Goal: Task Accomplishment & Management: Use online tool/utility

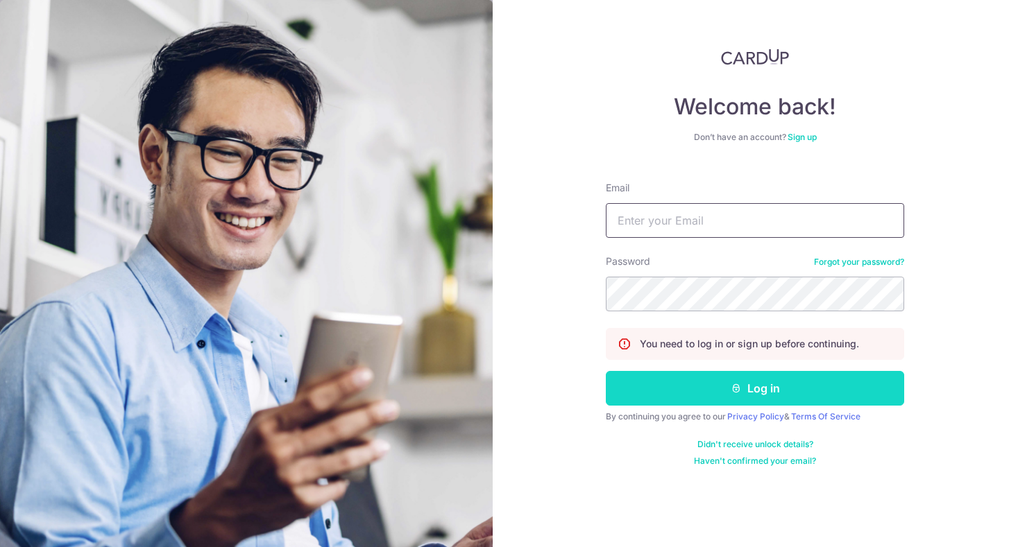
type input "[EMAIL_ADDRESS][DOMAIN_NAME]"
click at [742, 384] on button "Log in" at bounding box center [755, 388] width 298 height 35
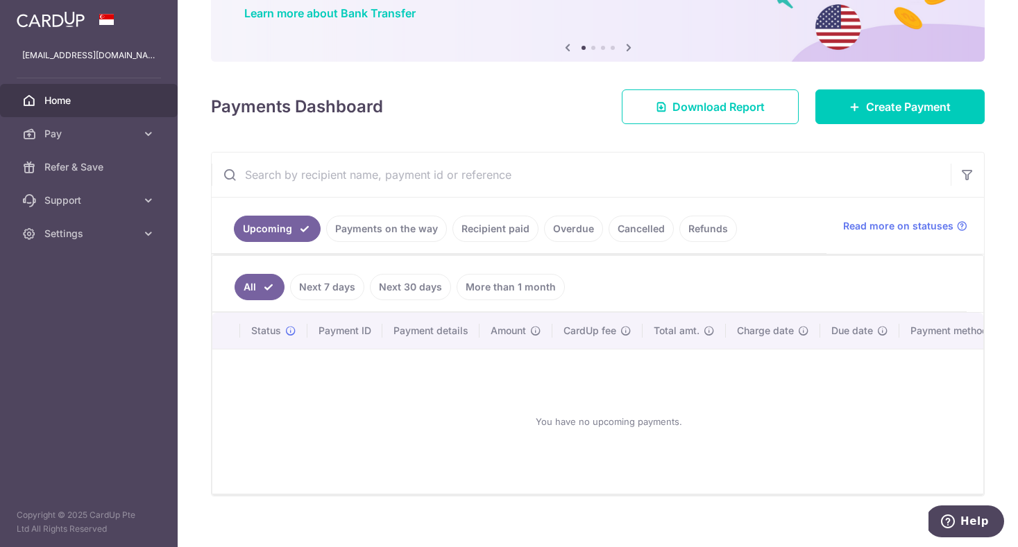
scroll to position [130, 0]
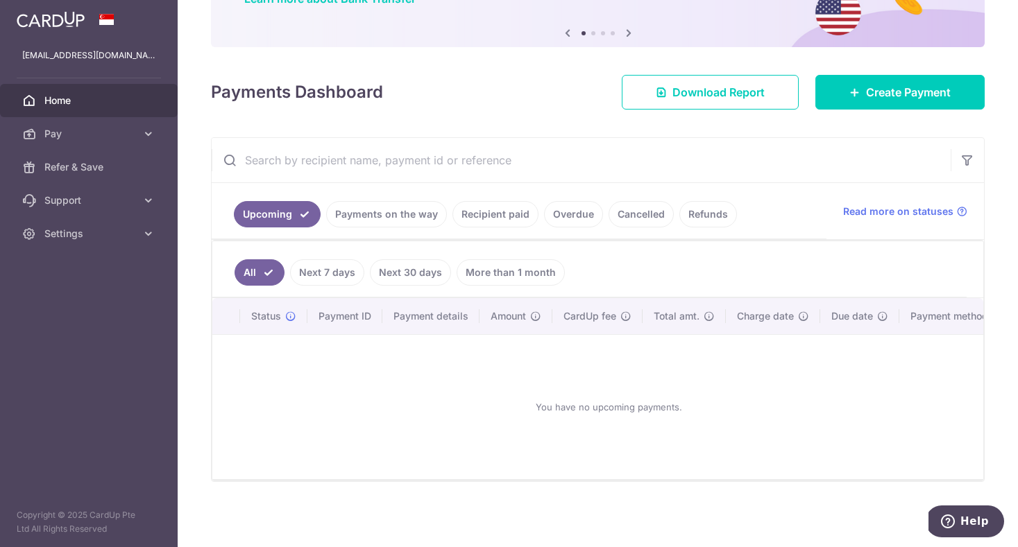
click at [328, 271] on link "Next 7 days" at bounding box center [327, 272] width 74 height 26
click at [388, 219] on link "Payments on the way" at bounding box center [386, 214] width 121 height 26
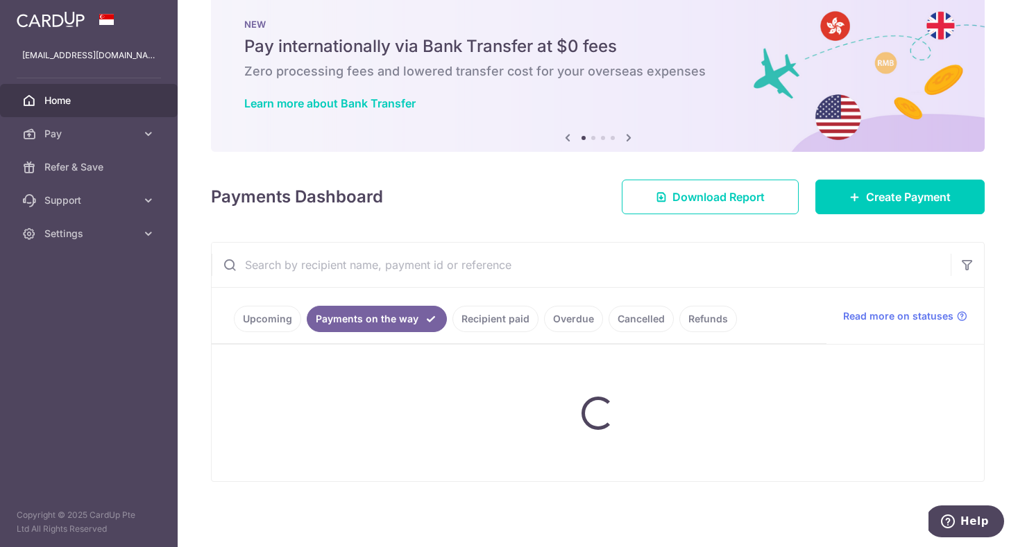
scroll to position [71, 0]
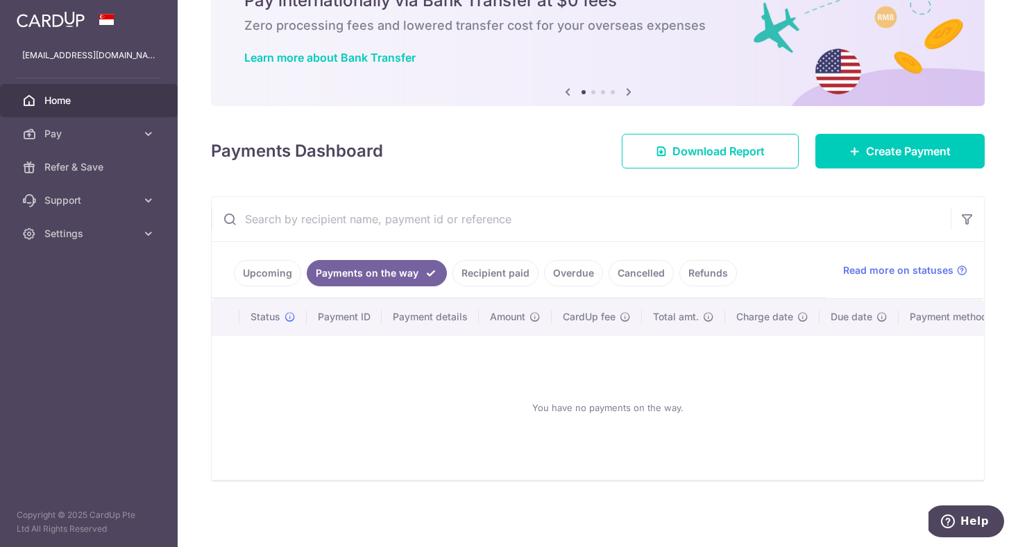
click at [492, 289] on ul "Upcoming Payments on the way Recipient paid Overdue Cancelled Refunds" at bounding box center [519, 270] width 615 height 56
click at [492, 280] on link "Recipient paid" at bounding box center [495, 273] width 86 height 26
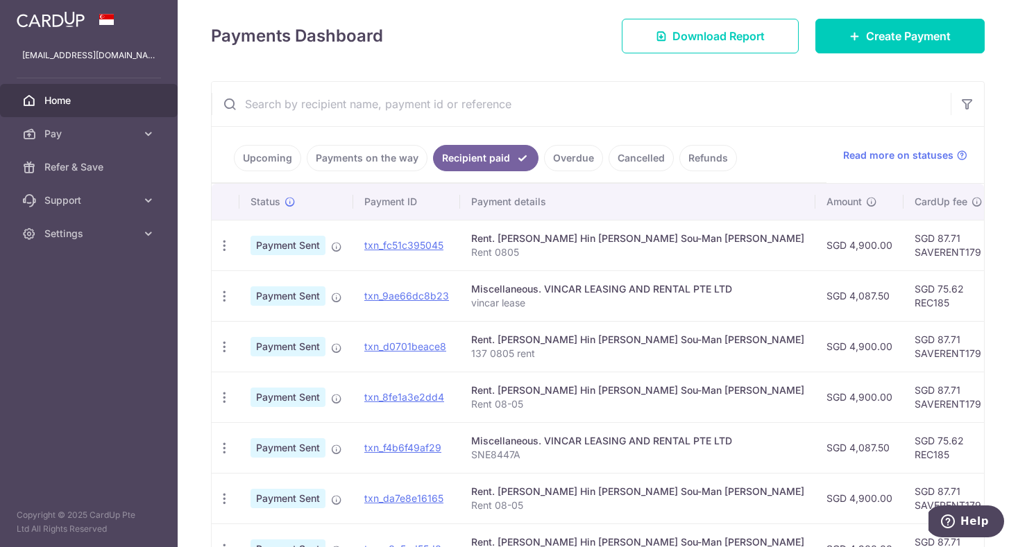
scroll to position [226, 0]
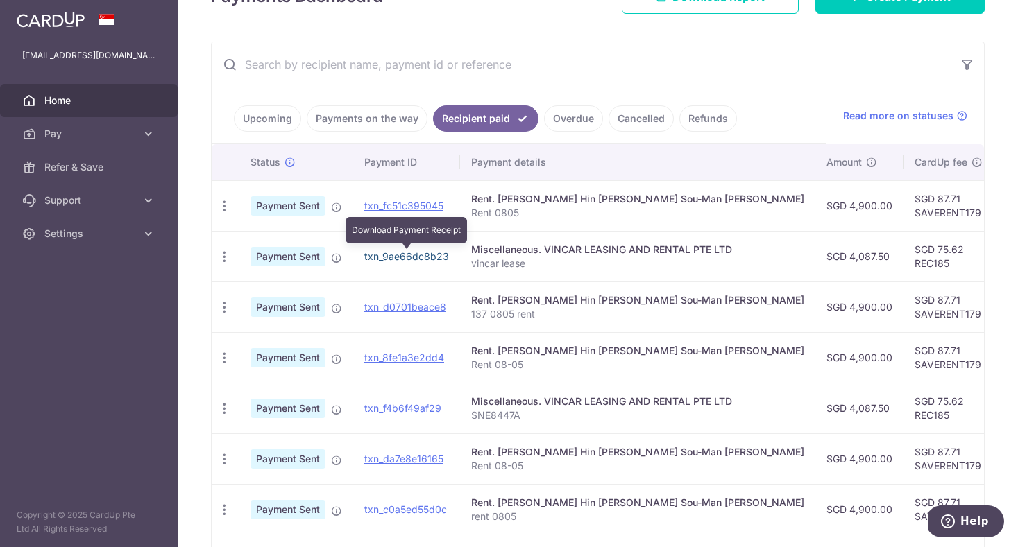
click at [386, 257] on link "txn_9ae66dc8b23" at bounding box center [406, 256] width 85 height 12
click at [409, 257] on link "txn_9ae66dc8b23" at bounding box center [406, 256] width 85 height 12
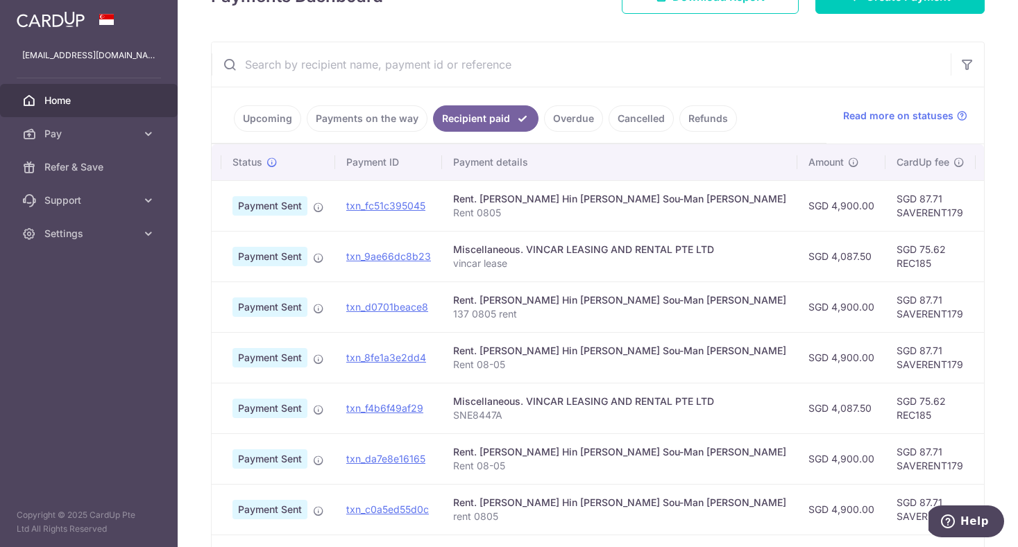
scroll to position [0, 0]
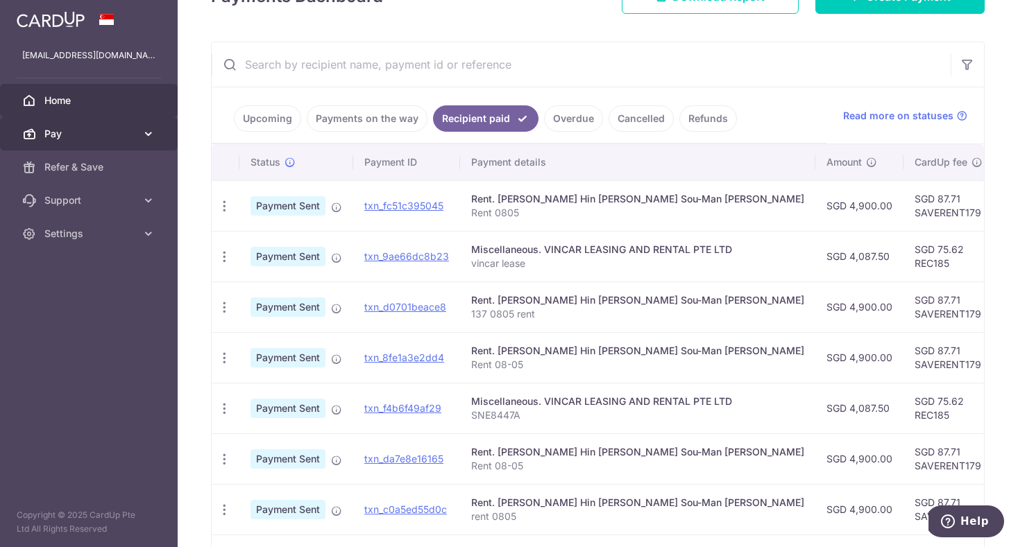
click at [119, 135] on span "Pay" at bounding box center [90, 134] width 92 height 14
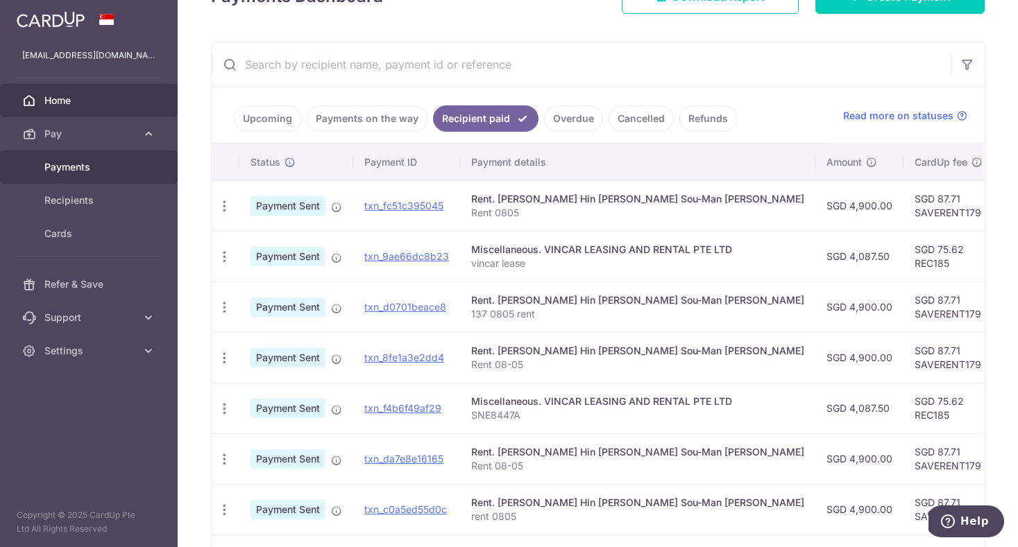
click at [86, 170] on span "Payments" at bounding box center [90, 167] width 92 height 14
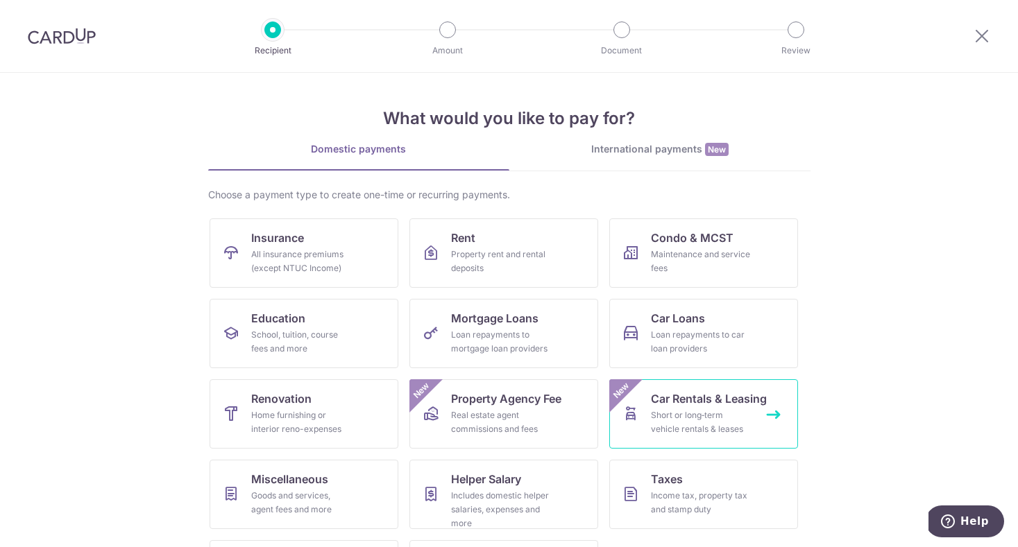
click at [715, 415] on div "Short or long‑term vehicle rentals & leases" at bounding box center [701, 423] width 100 height 28
